Goal: Information Seeking & Learning: Learn about a topic

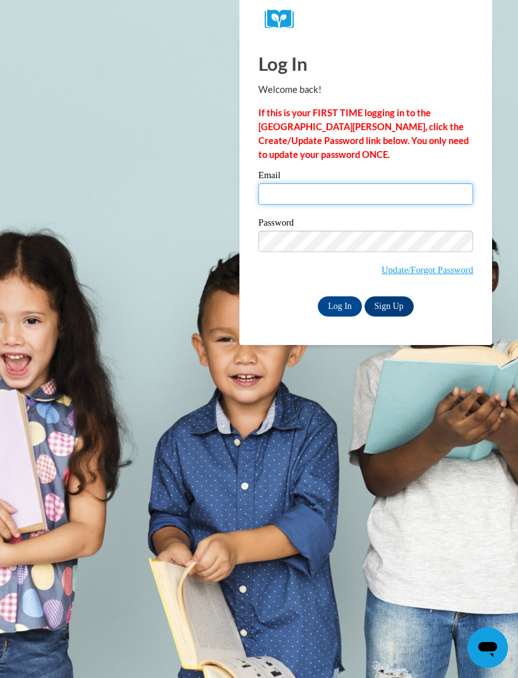
type input "[EMAIL_ADDRESS][DOMAIN_NAME]"
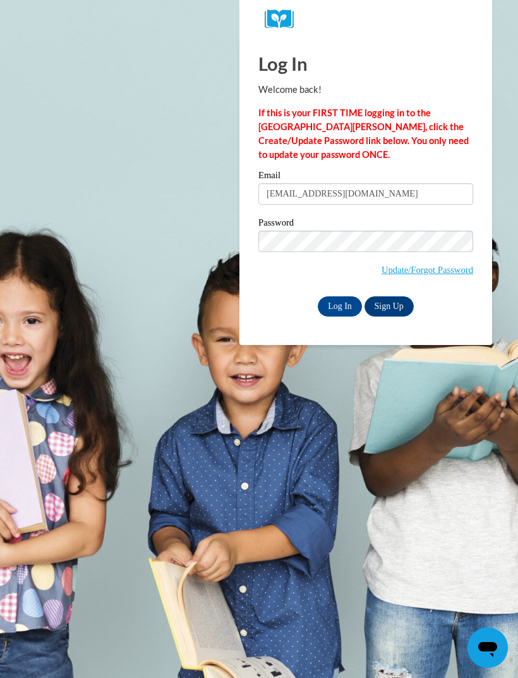
click at [340, 305] on input "Log In" at bounding box center [340, 306] width 44 height 20
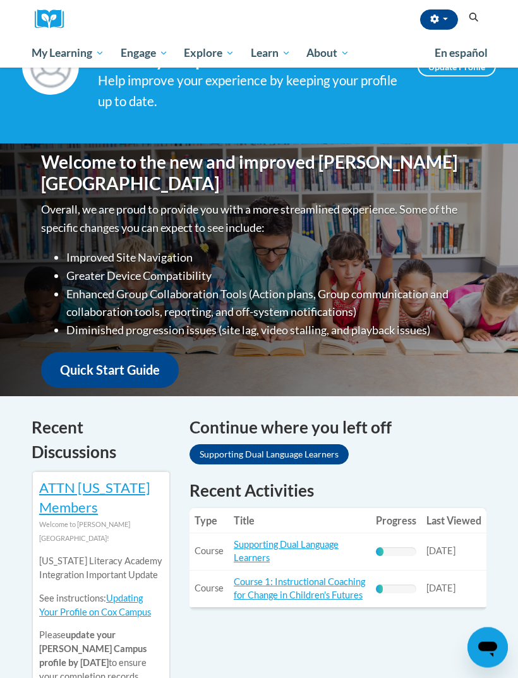
scroll to position [78, 0]
click at [296, 546] on link "Supporting Dual Language Learners" at bounding box center [286, 551] width 105 height 24
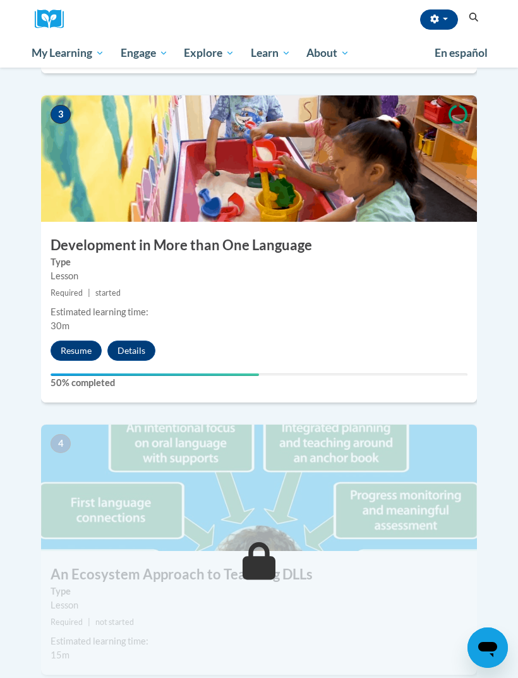
scroll to position [932, 0]
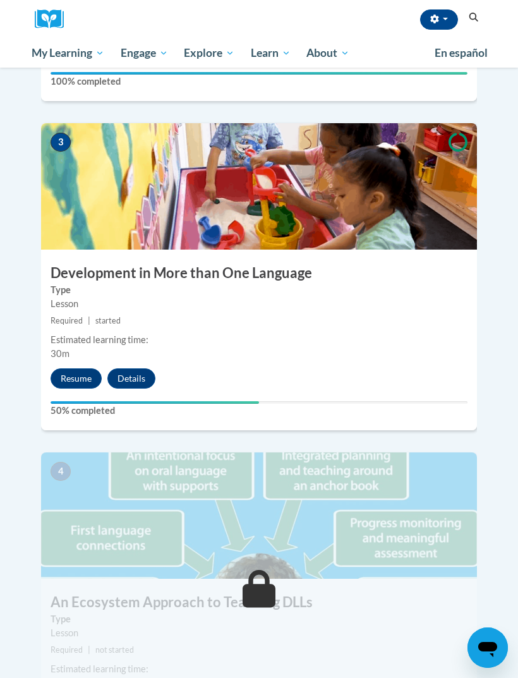
click at [79, 368] on button "Resume" at bounding box center [76, 378] width 51 height 20
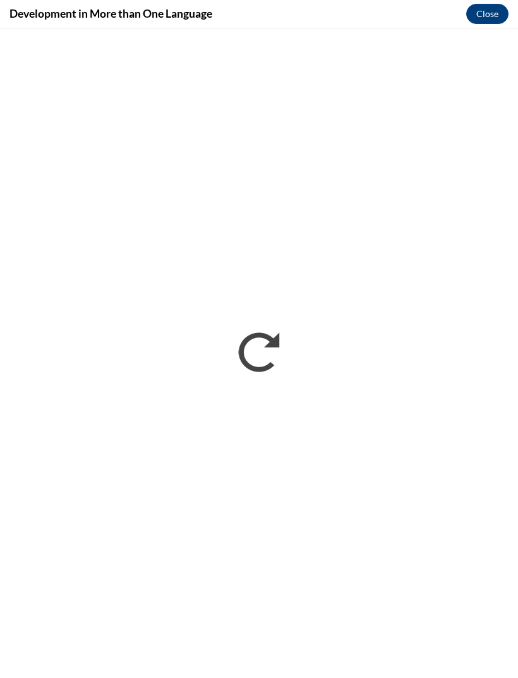
scroll to position [0, 0]
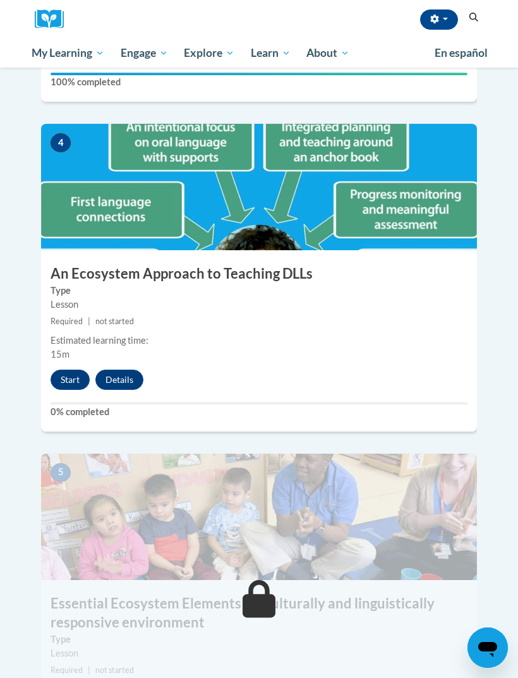
scroll to position [1261, 0]
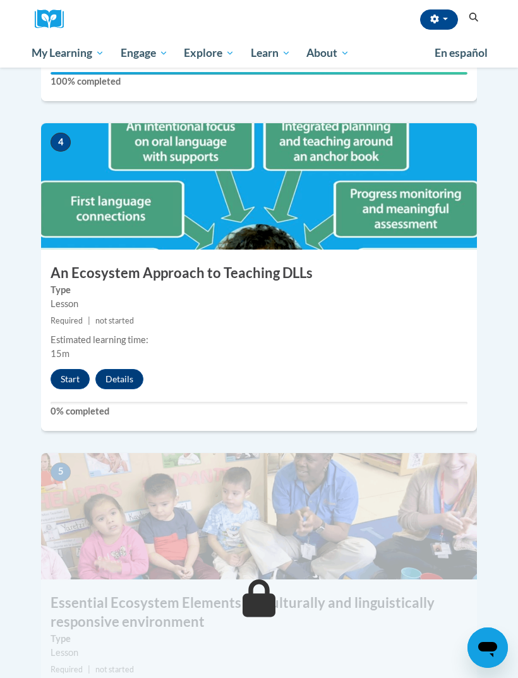
click at [70, 369] on button "Start" at bounding box center [70, 379] width 39 height 20
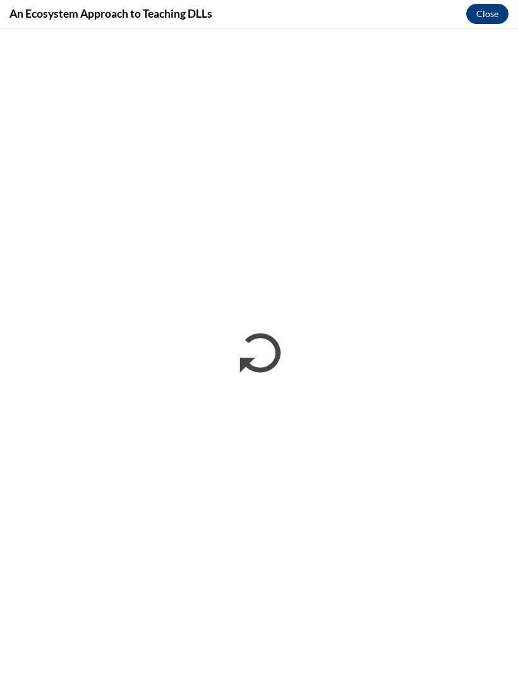
scroll to position [0, 0]
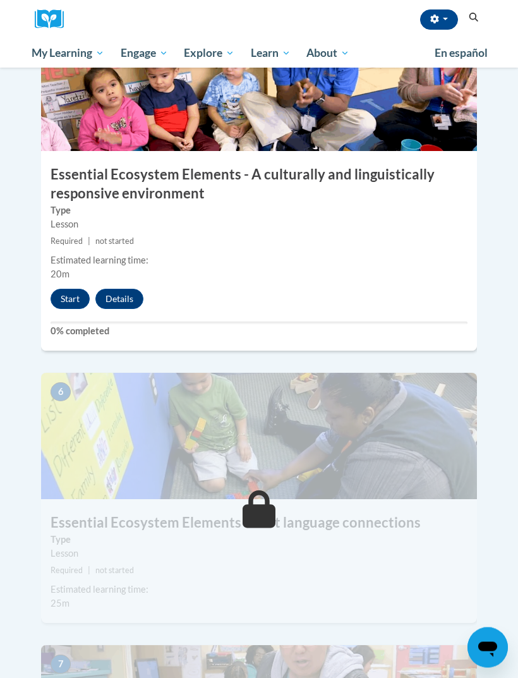
scroll to position [1679, 0]
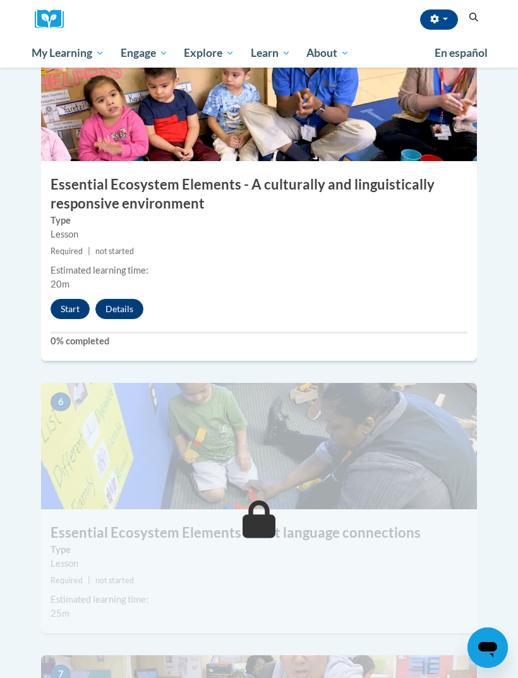
click at [70, 299] on button "Start" at bounding box center [70, 309] width 39 height 20
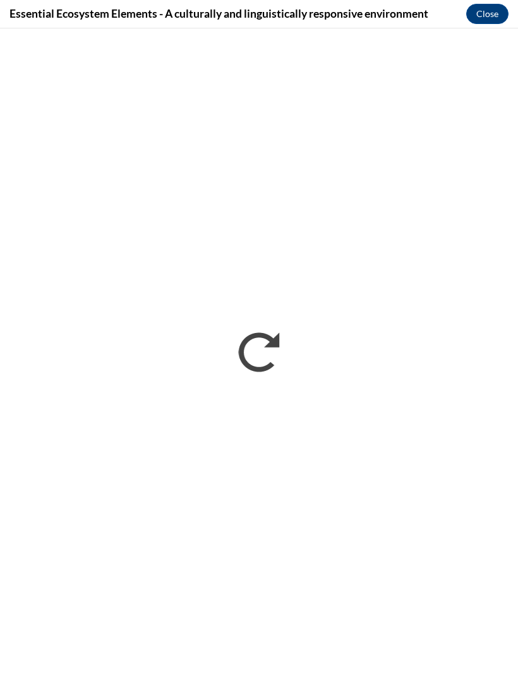
scroll to position [0, 0]
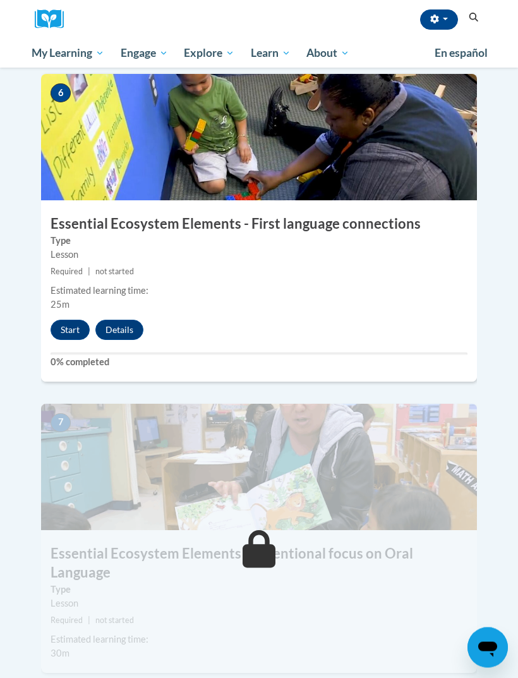
click at [57, 320] on button "Start" at bounding box center [70, 330] width 39 height 20
